Goal: Transaction & Acquisition: Purchase product/service

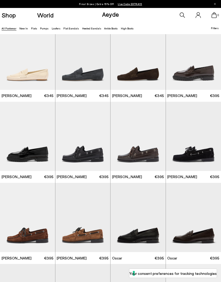
scroll to position [177, 0]
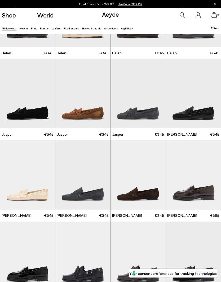
scroll to position [56, 0]
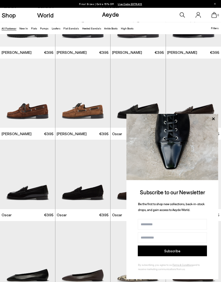
scroll to position [300, 0]
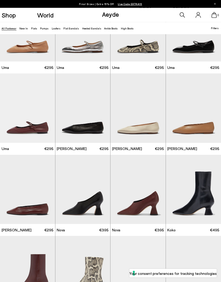
scroll to position [2475, 0]
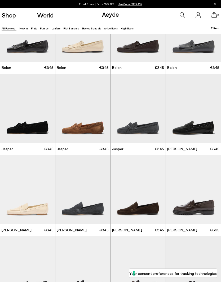
scroll to position [42, 0]
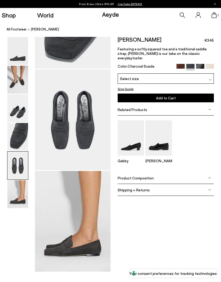
scroll to position [406, 0]
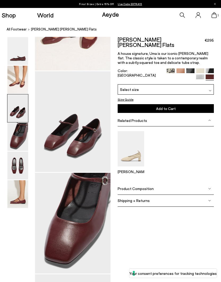
scroll to position [168, 0]
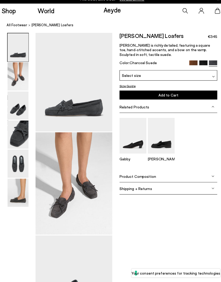
scroll to position [4, 0]
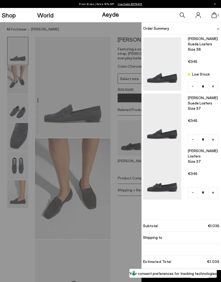
type input "*"
